Goal: Book appointment/travel/reservation

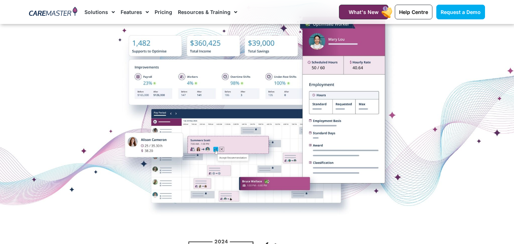
scroll to position [155, 0]
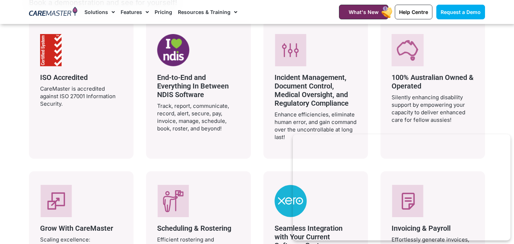
scroll to position [1370, 0]
